Goal: Navigation & Orientation: Understand site structure

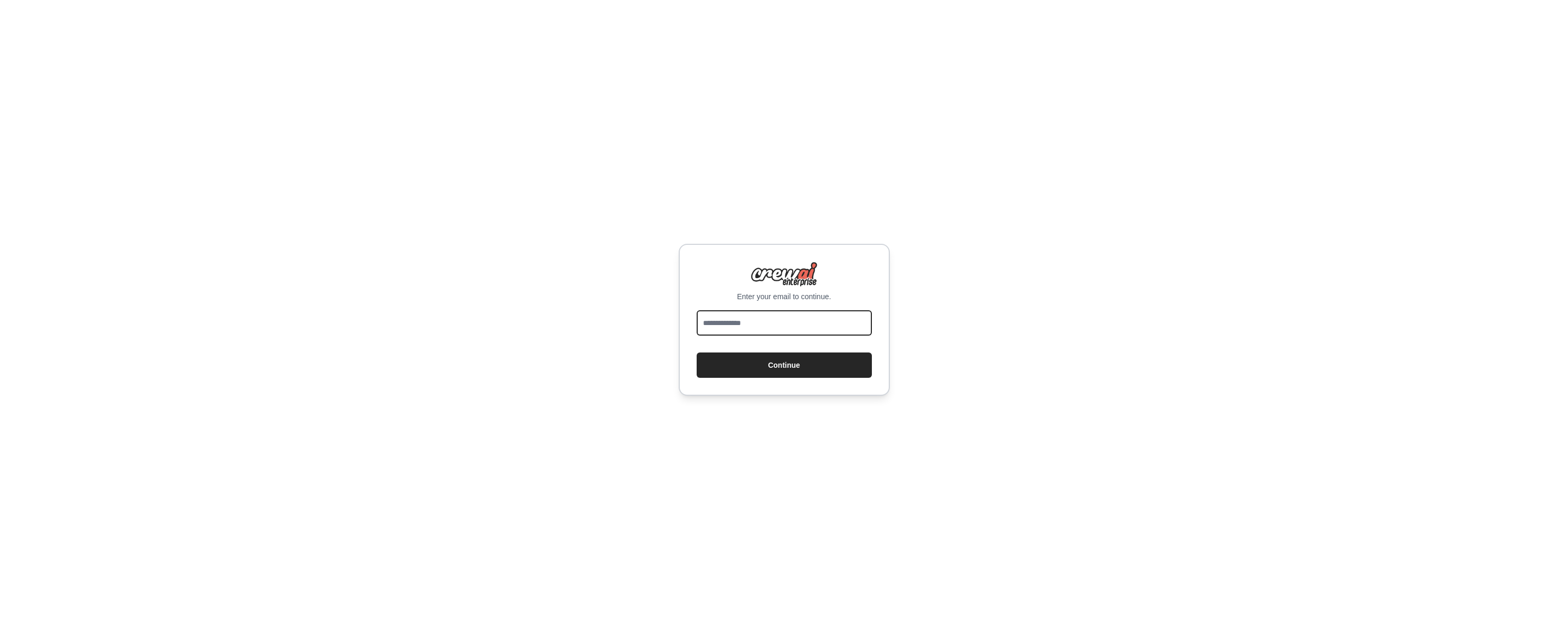
click at [775, 326] on input "email" at bounding box center [785, 323] width 175 height 26
type input "**********"
click at [697, 352] on button "Continue" at bounding box center [785, 365] width 175 height 26
click at [796, 371] on button "Continue" at bounding box center [785, 365] width 175 height 26
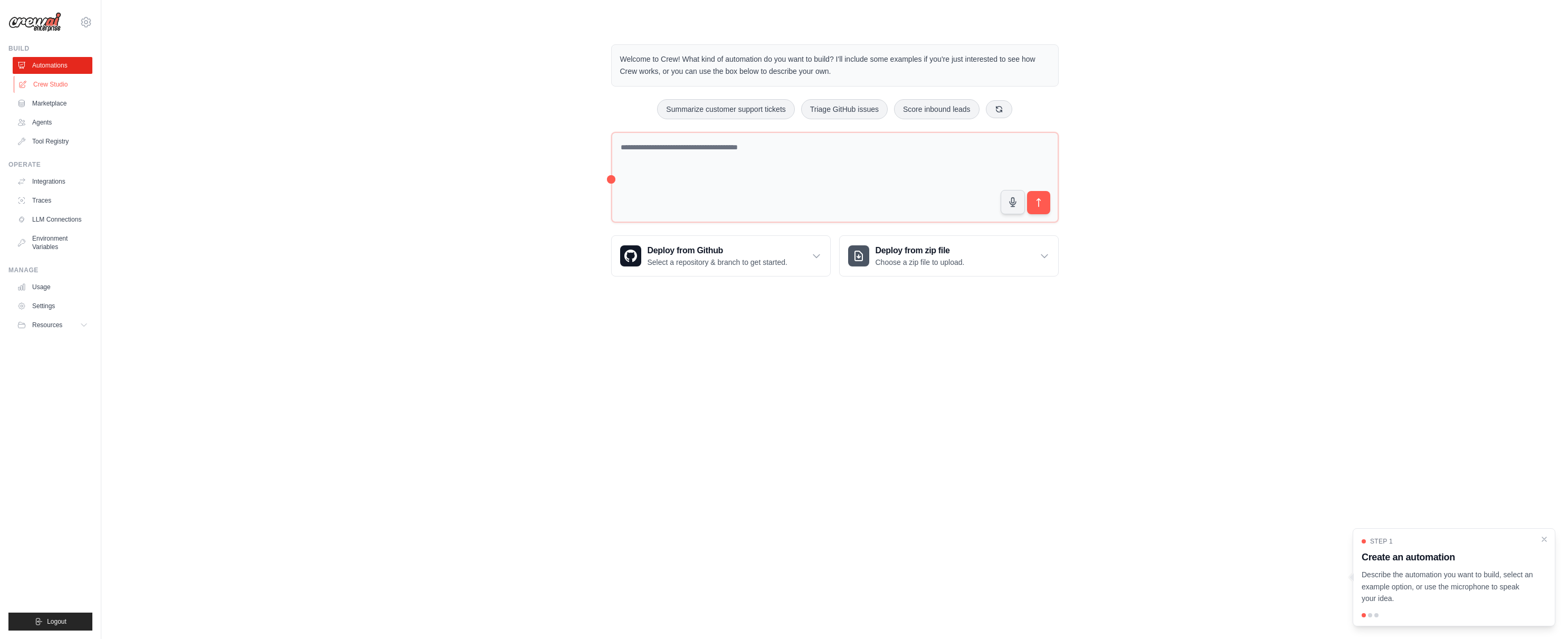
click at [66, 83] on link "Crew Studio" at bounding box center [54, 85] width 80 height 17
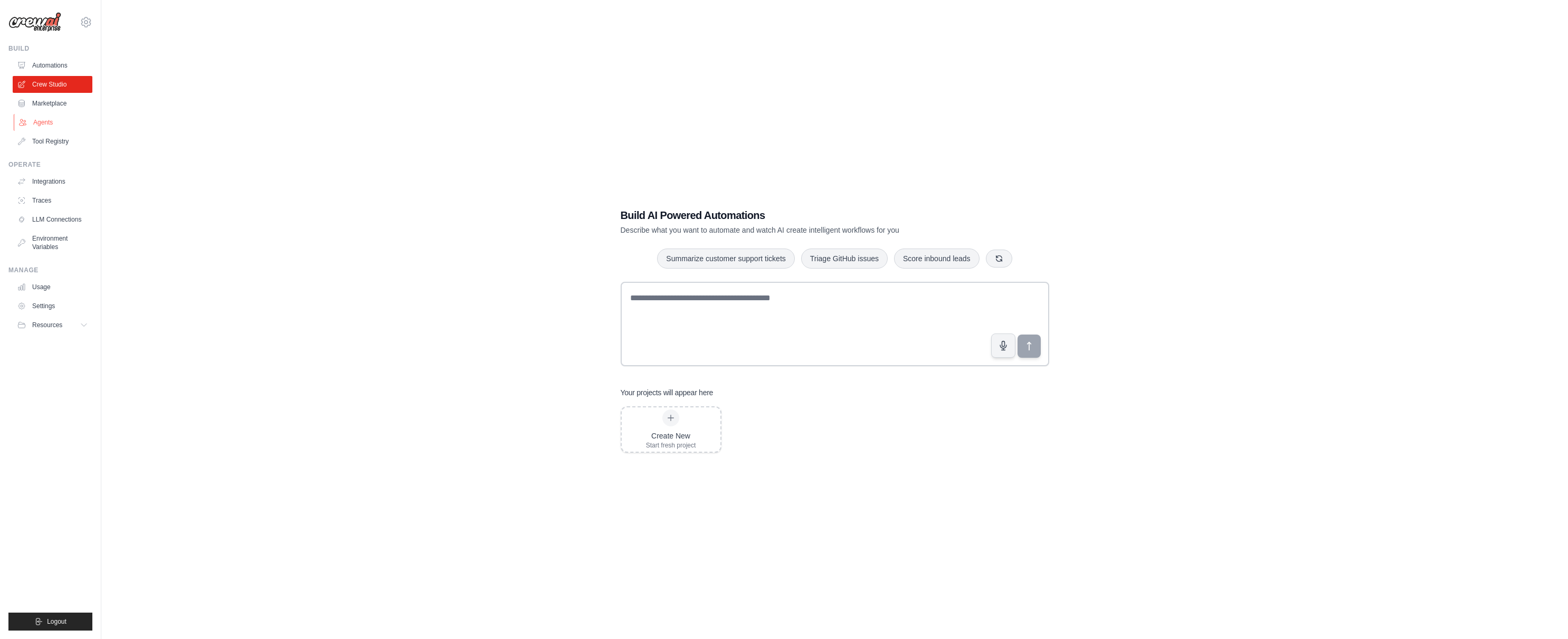
click at [41, 125] on link "Agents" at bounding box center [54, 122] width 80 height 17
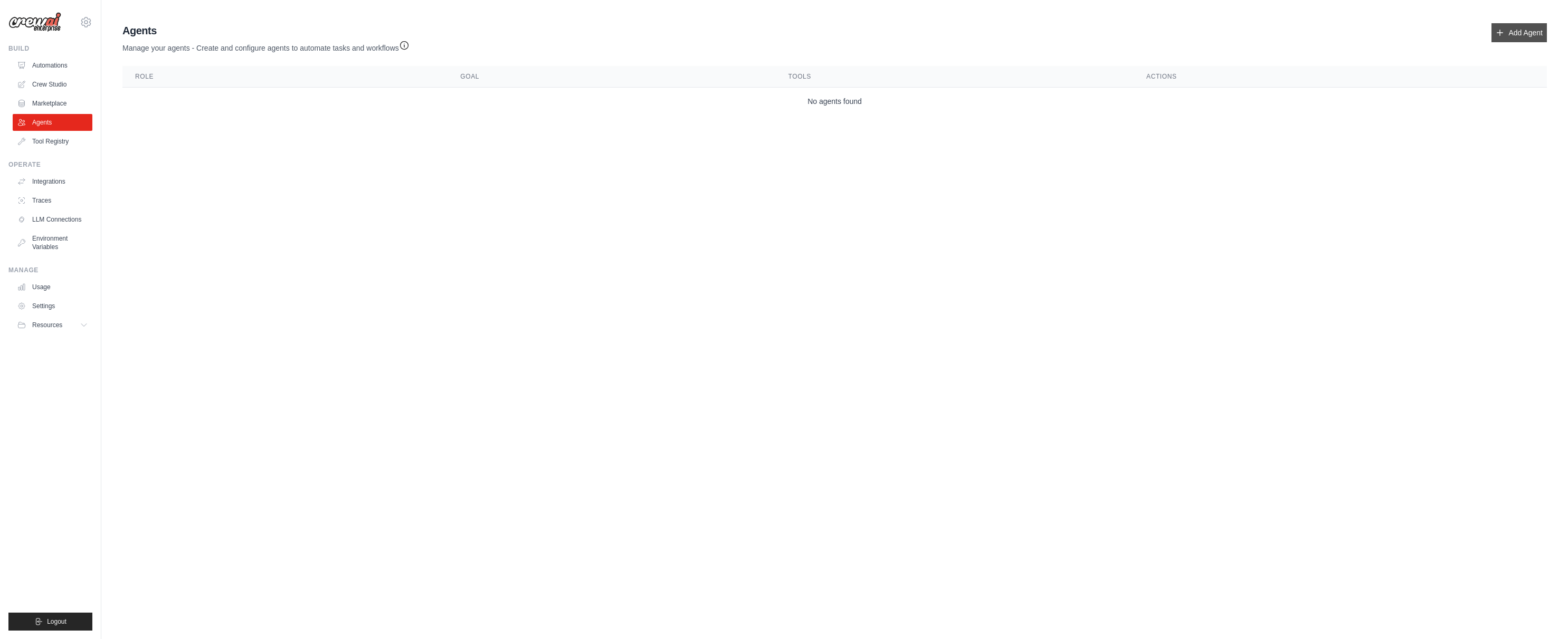
click at [1501, 37] on link "Add Agent" at bounding box center [1519, 32] width 55 height 19
click at [1529, 28] on link "Add Agent" at bounding box center [1519, 32] width 55 height 19
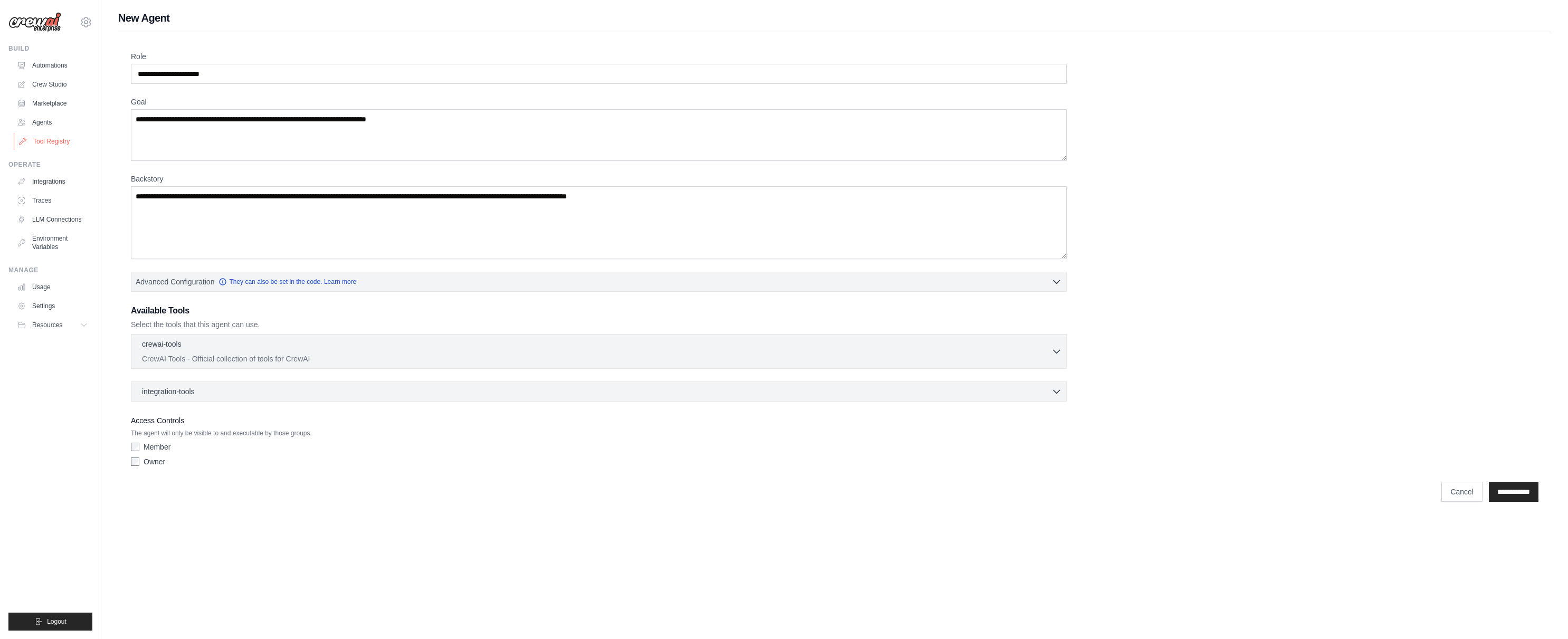
click at [51, 141] on link "Tool Registry" at bounding box center [54, 141] width 80 height 17
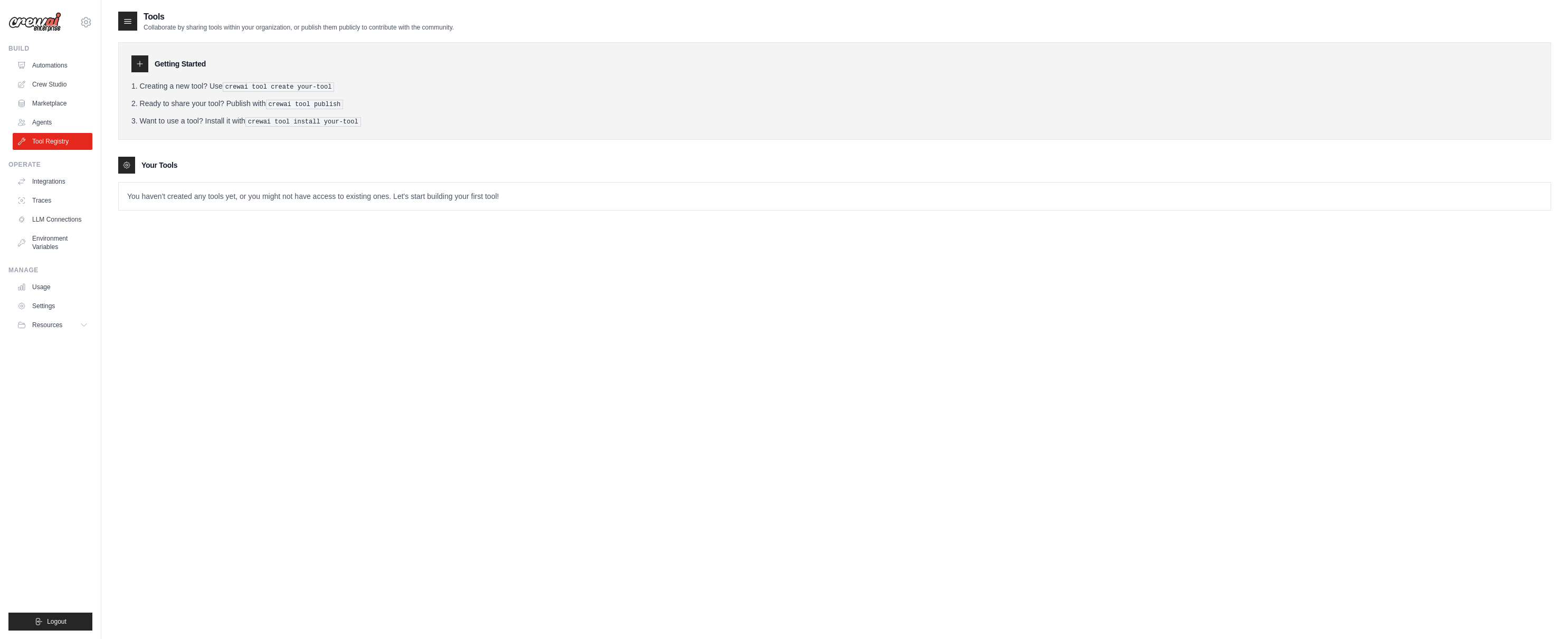
click at [138, 62] on icon at bounding box center [140, 64] width 9 height 9
click at [130, 166] on icon at bounding box center [127, 165] width 9 height 9
click at [145, 192] on p "You haven't created any tools yet, or you might not have access to existing one…" at bounding box center [835, 196] width 1432 height 27
click at [49, 184] on link "Integrations" at bounding box center [54, 181] width 80 height 17
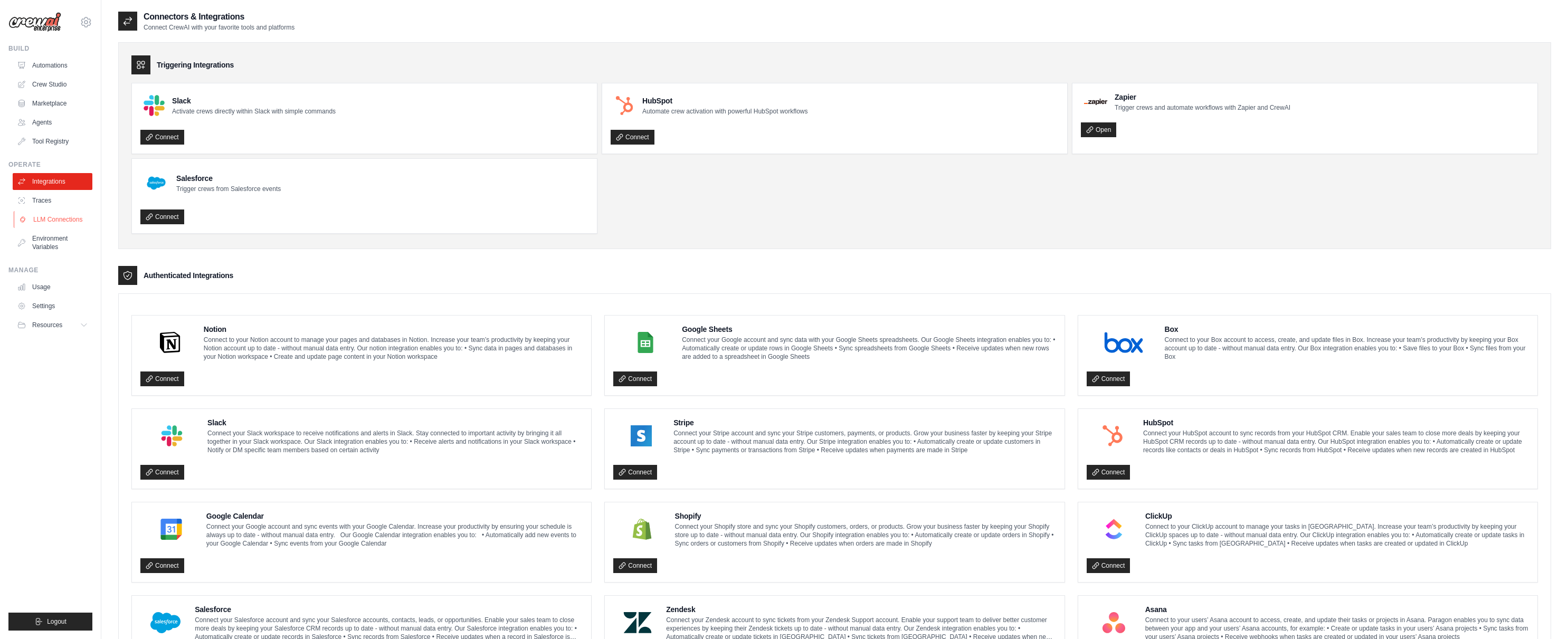
click at [50, 221] on link "LLM Connections" at bounding box center [54, 220] width 80 height 17
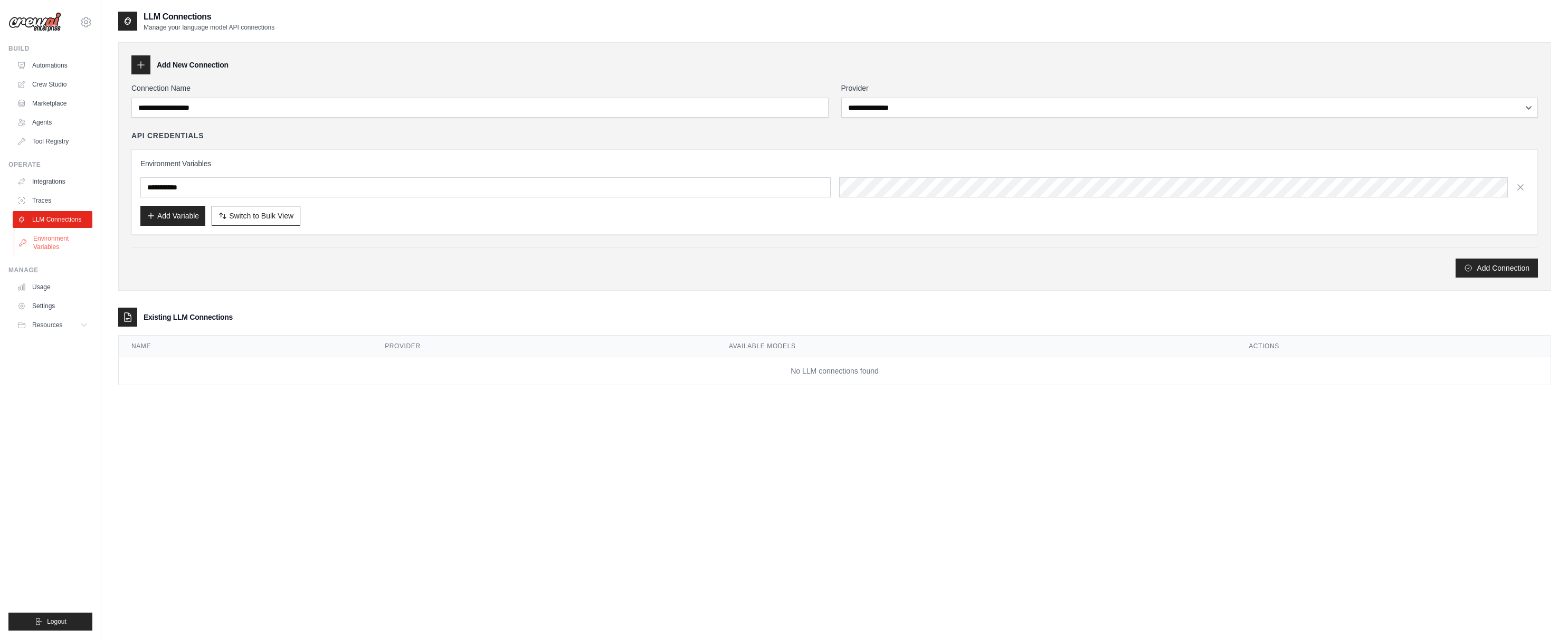
click at [49, 239] on link "Environment Variables" at bounding box center [54, 243] width 80 height 26
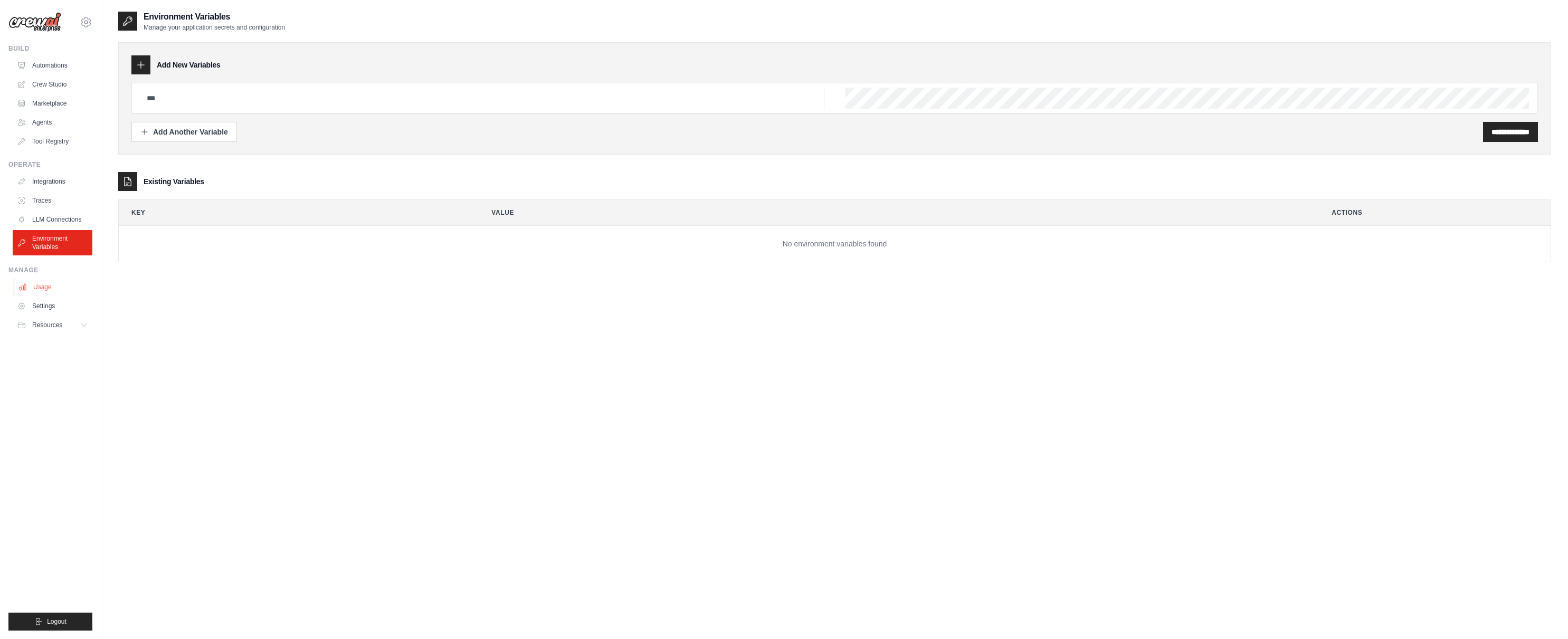
click at [37, 290] on link "Usage" at bounding box center [54, 287] width 80 height 17
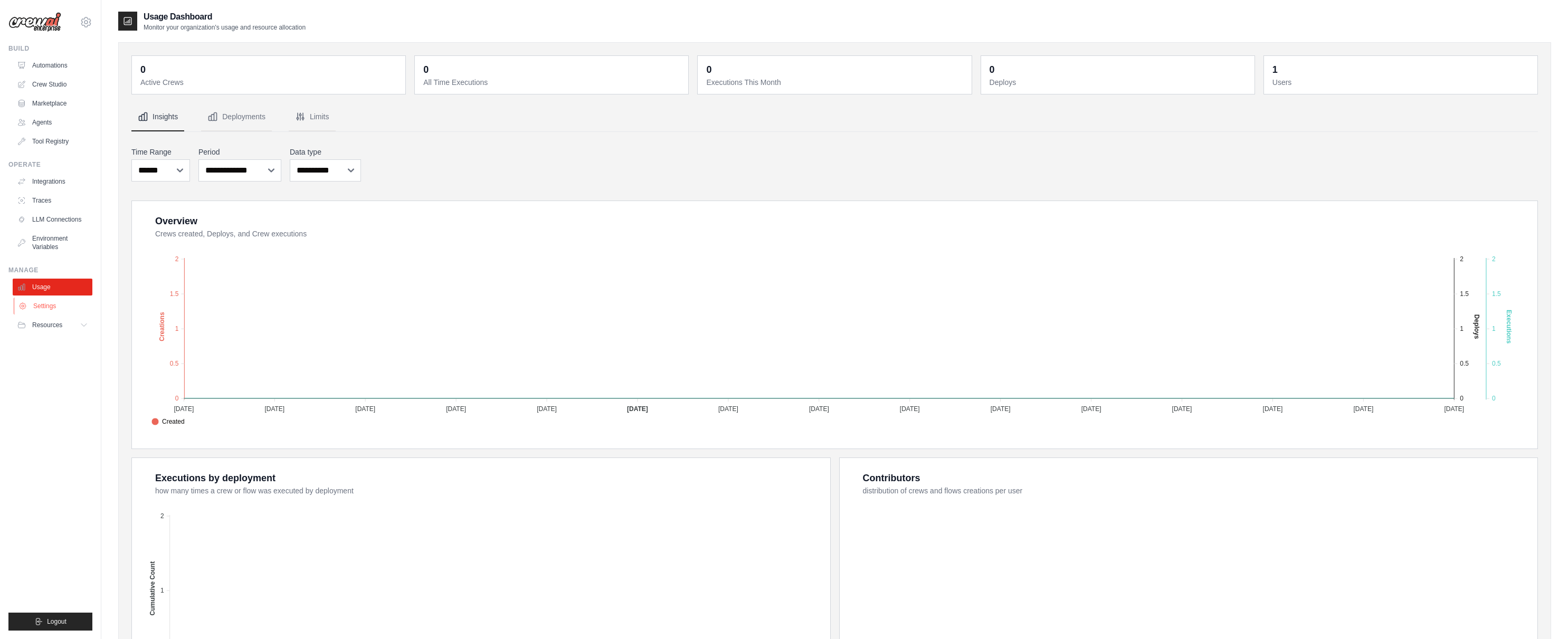
click at [40, 307] on link "Settings" at bounding box center [54, 306] width 80 height 17
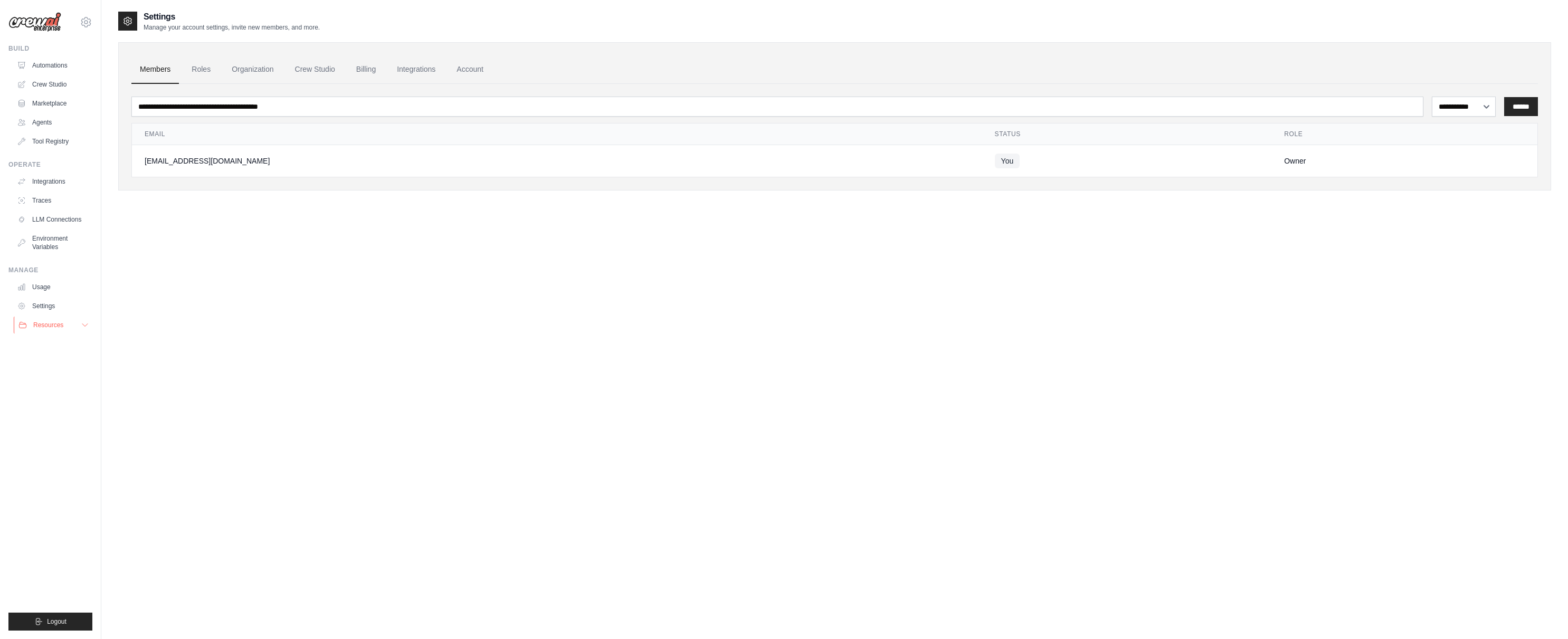
click at [42, 322] on span "Resources" at bounding box center [48, 325] width 30 height 9
click at [41, 27] on img at bounding box center [35, 22] width 53 height 20
click at [86, 22] on icon at bounding box center [86, 22] width 13 height 13
click at [69, 71] on link "Settings" at bounding box center [86, 71] width 93 height 19
click at [209, 72] on link "Roles" at bounding box center [201, 69] width 36 height 29
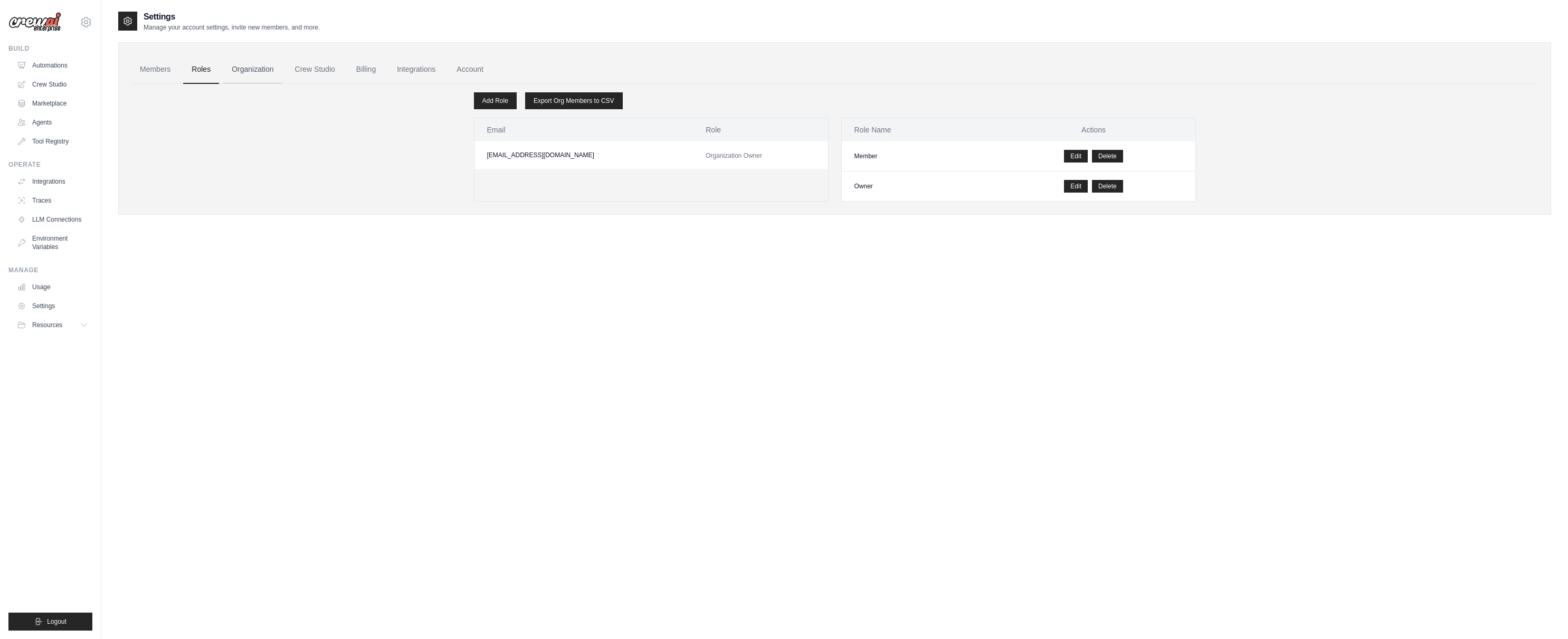
click at [265, 71] on link "Organization" at bounding box center [253, 69] width 58 height 29
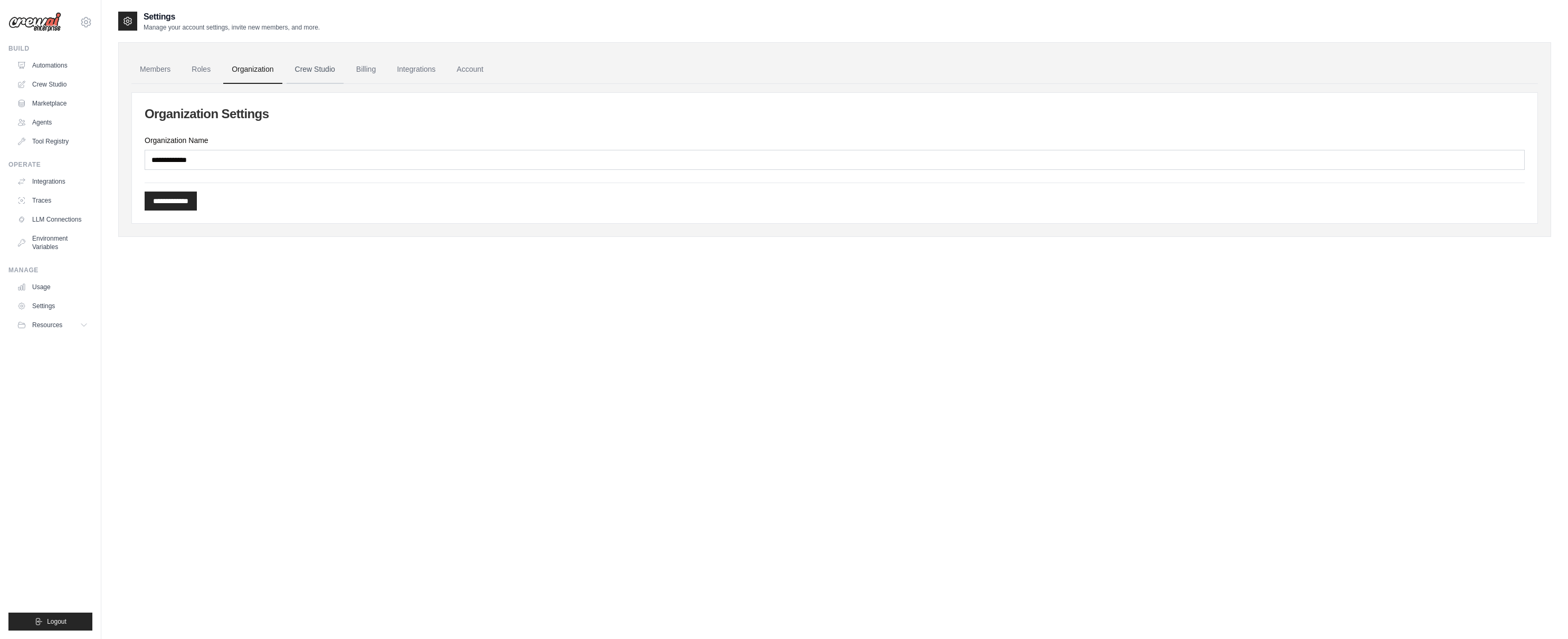
click at [313, 70] on link "Crew Studio" at bounding box center [315, 69] width 57 height 29
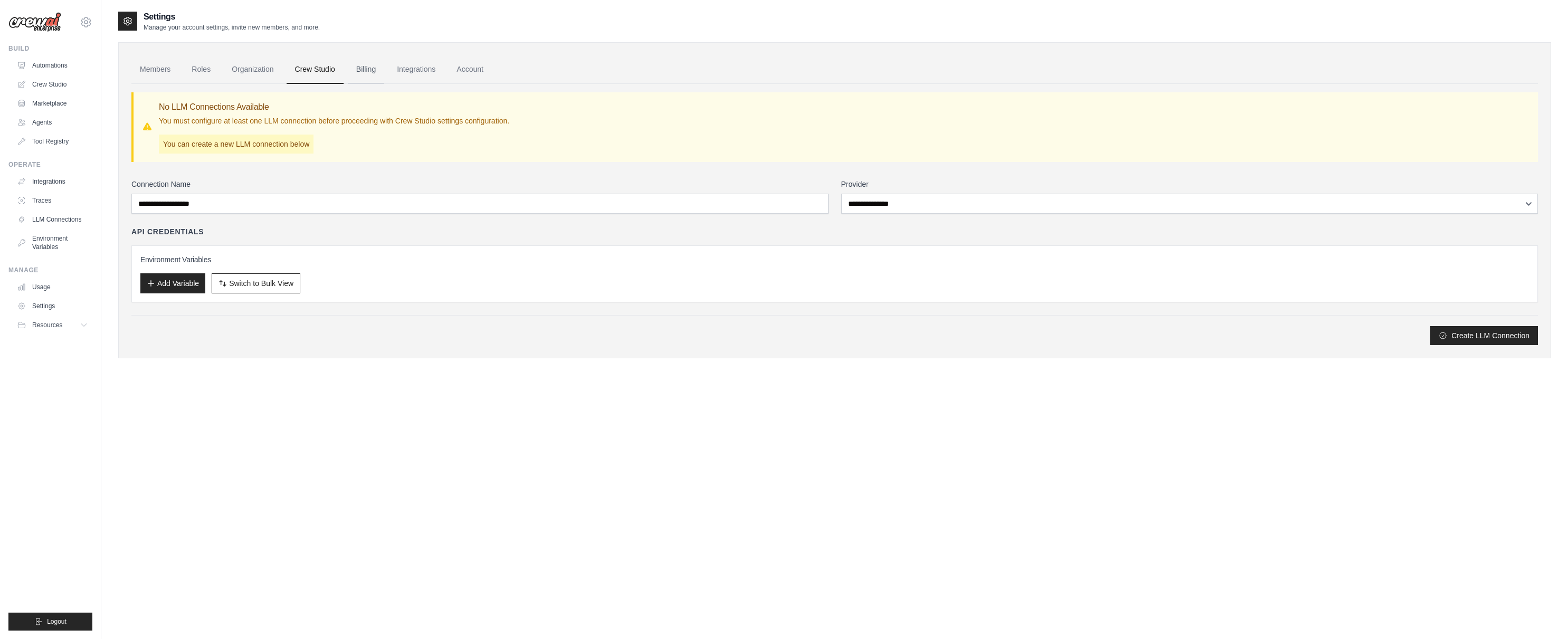
click at [360, 67] on link "Billing" at bounding box center [366, 69] width 37 height 29
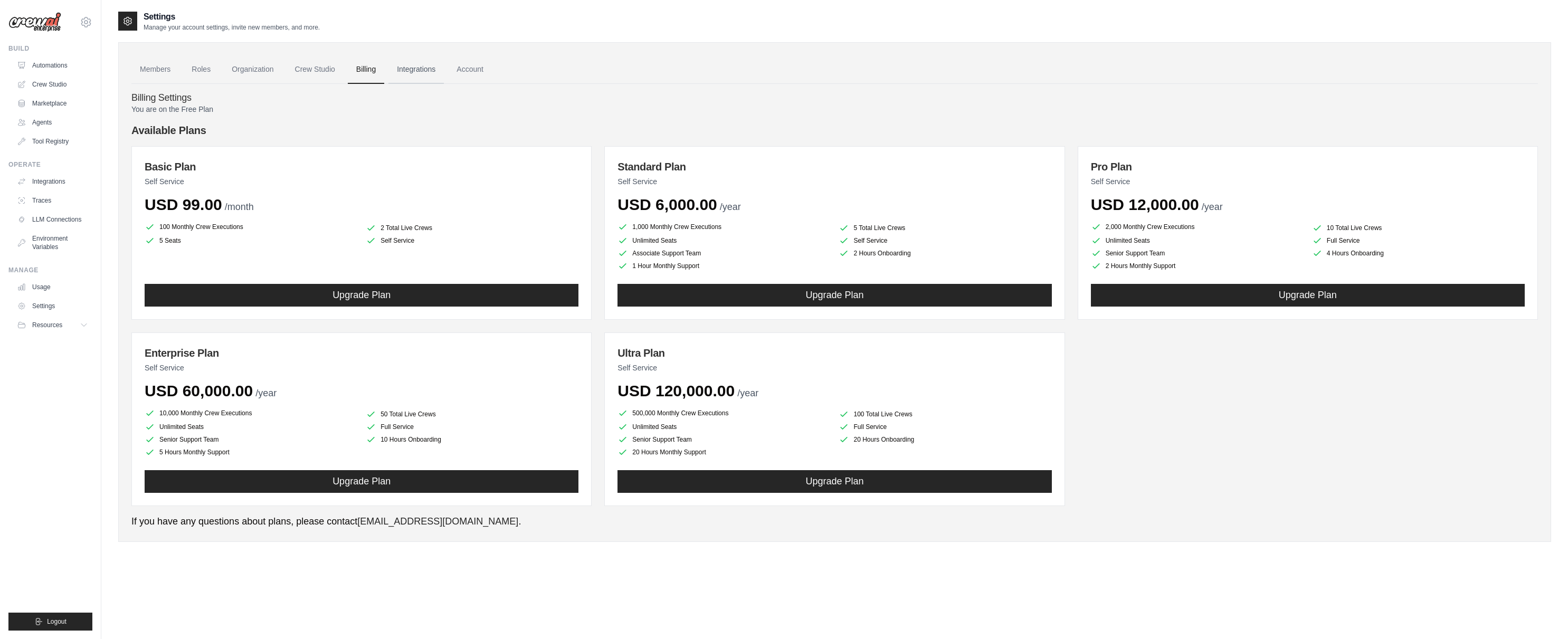
click at [408, 69] on link "Integrations" at bounding box center [416, 69] width 55 height 29
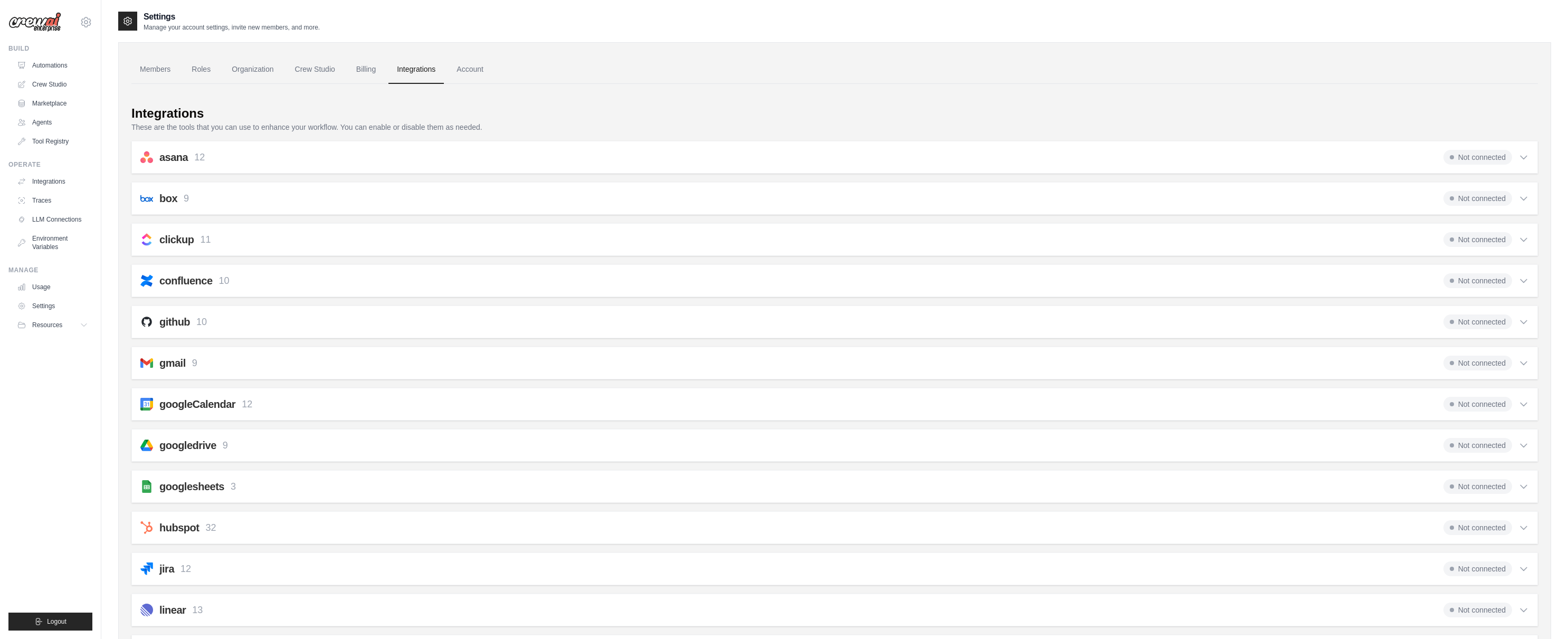
click at [1522, 363] on icon at bounding box center [1524, 363] width 6 height 3
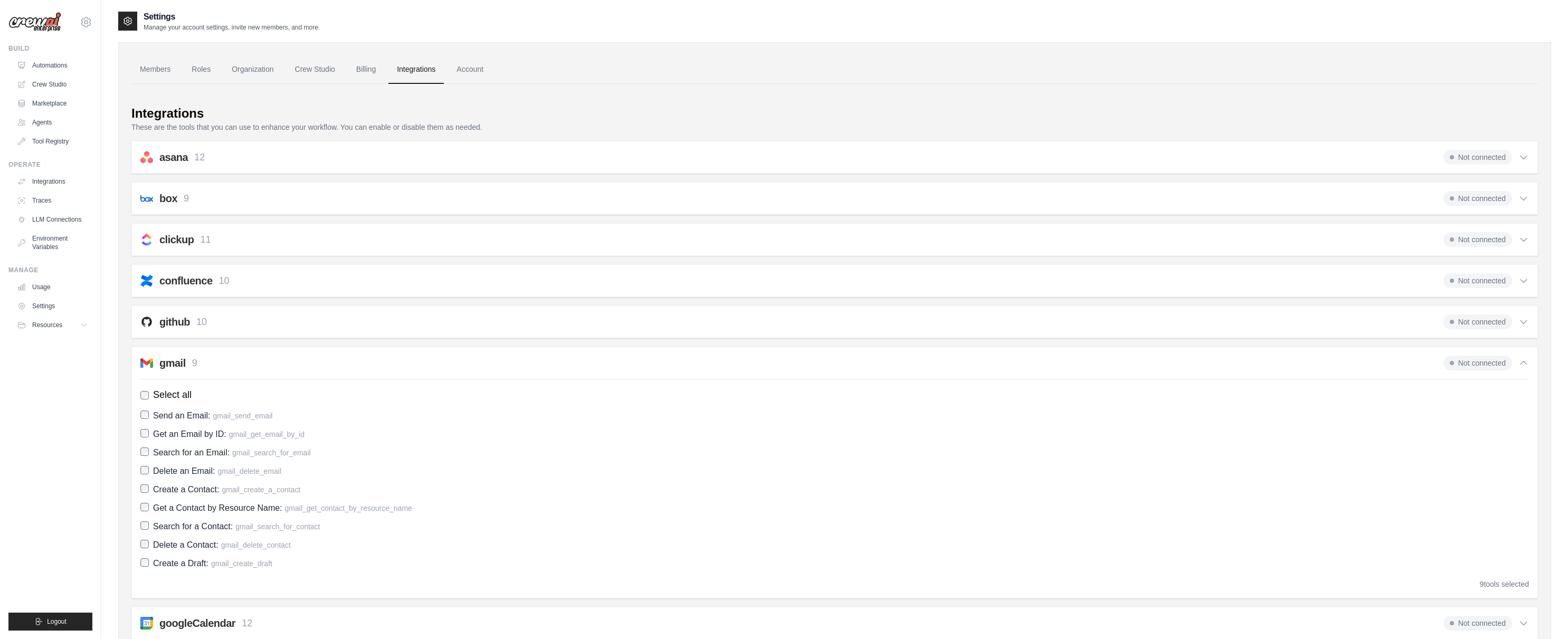
click at [1522, 363] on icon at bounding box center [1523, 363] width 10 height 10
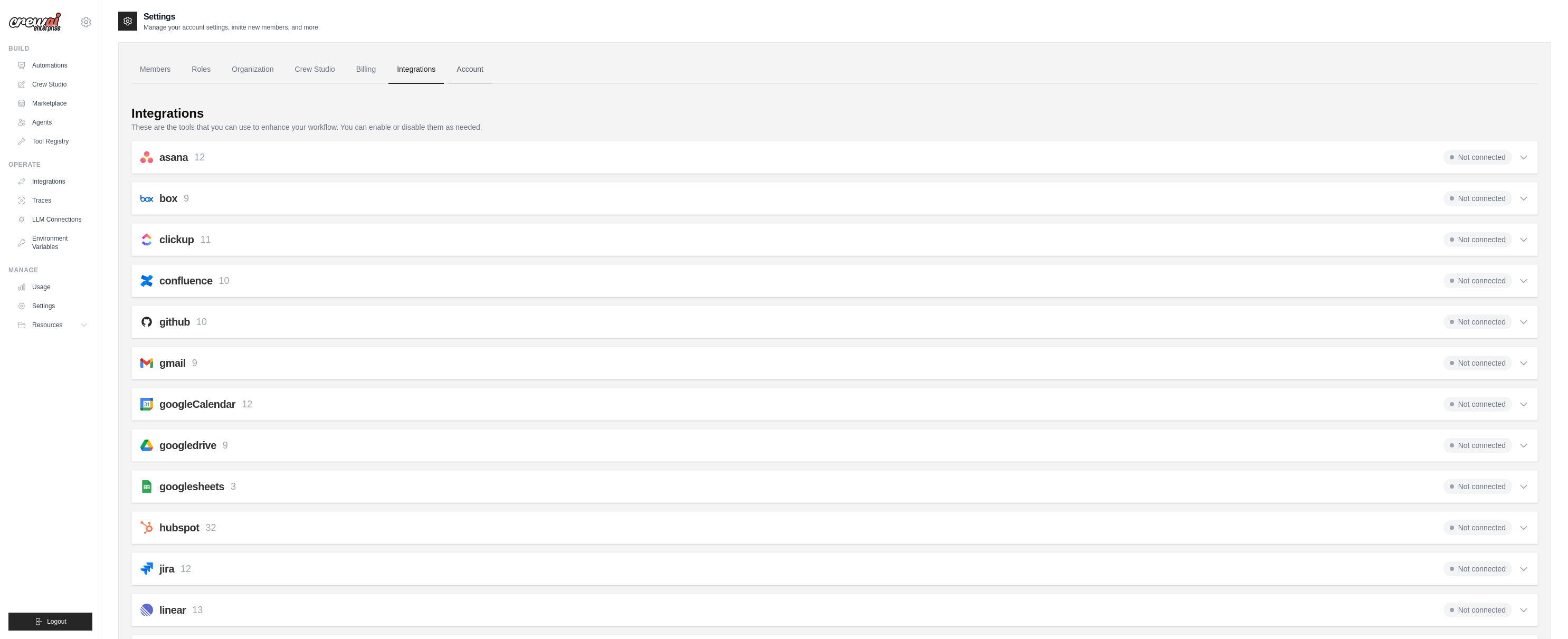
click at [467, 69] on link "Account" at bounding box center [470, 69] width 44 height 29
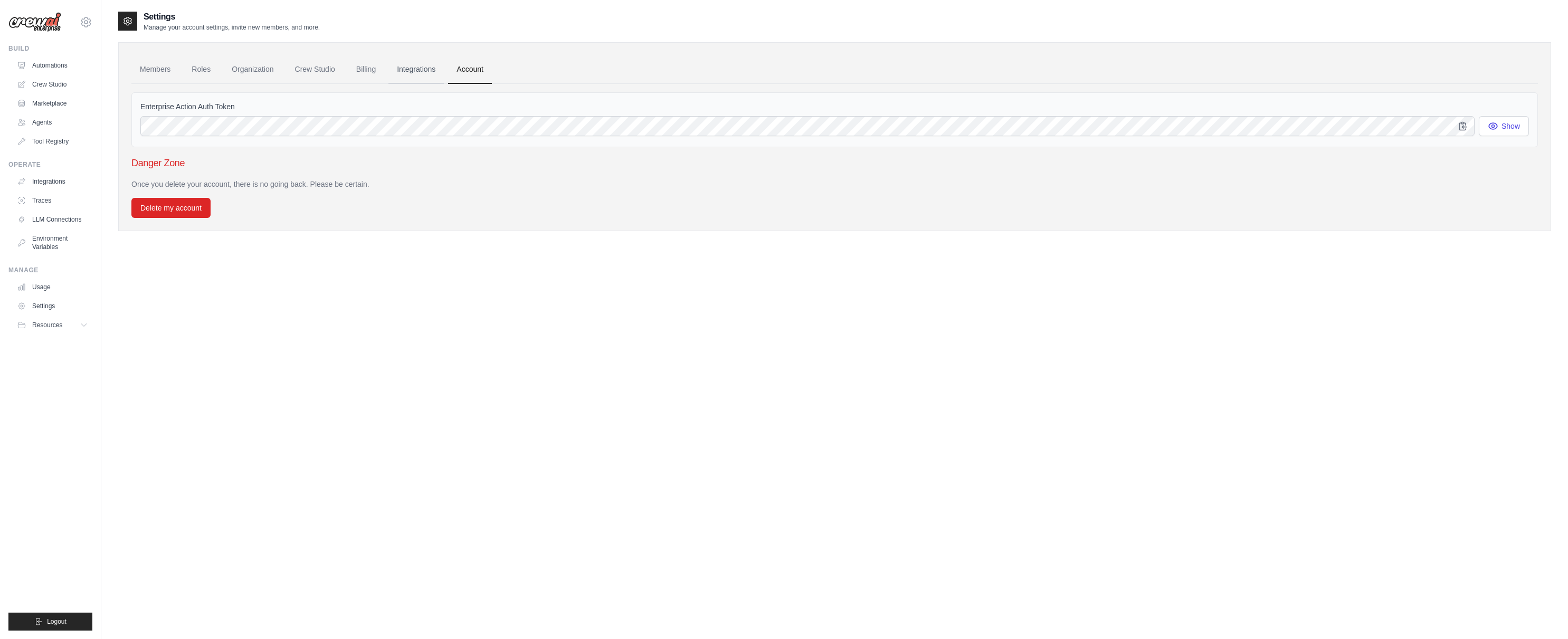
click at [426, 68] on link "Integrations" at bounding box center [416, 69] width 55 height 29
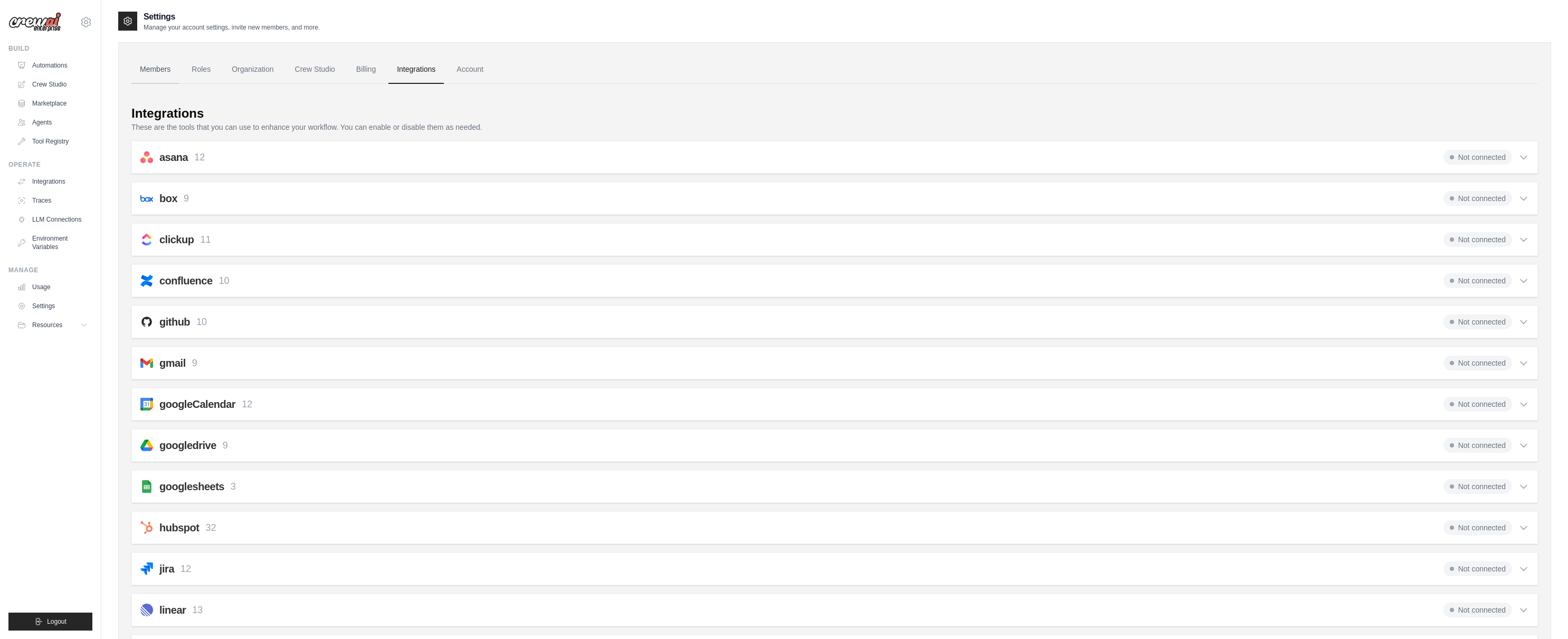
click at [138, 69] on link "Members" at bounding box center [155, 69] width 47 height 29
